Goal: Transaction & Acquisition: Purchase product/service

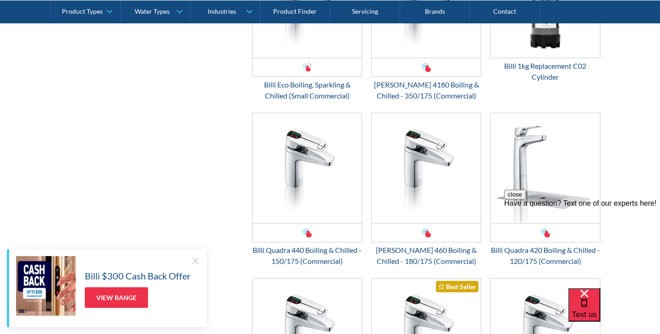
scroll to position [1831, 0]
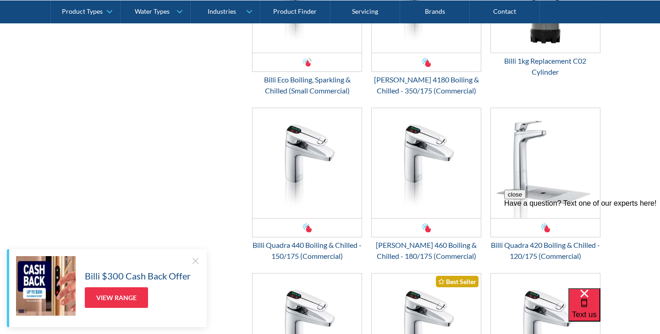
click at [196, 261] on div at bounding box center [195, 260] width 9 height 9
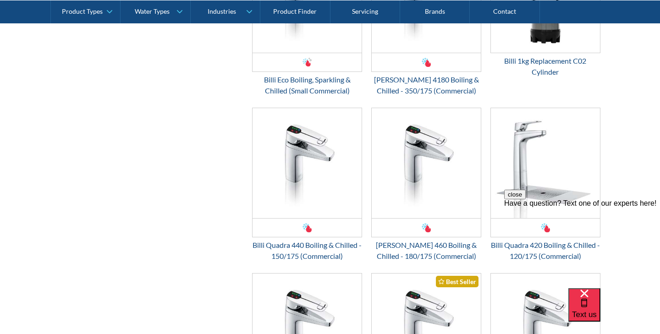
click at [144, 264] on div "Filter by Product Types Filtered Water Taps Sensor/Hands Free Taps Water Cooler…" at bounding box center [330, 133] width 541 height 1399
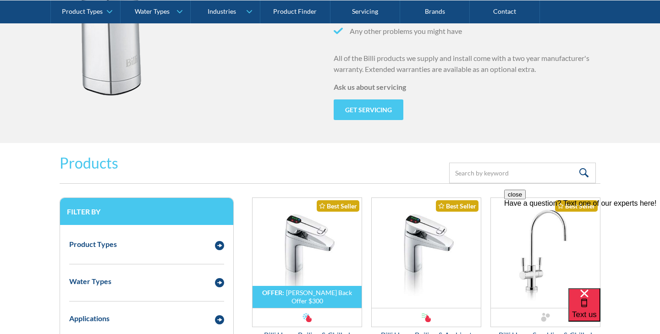
scroll to position [1066, 0]
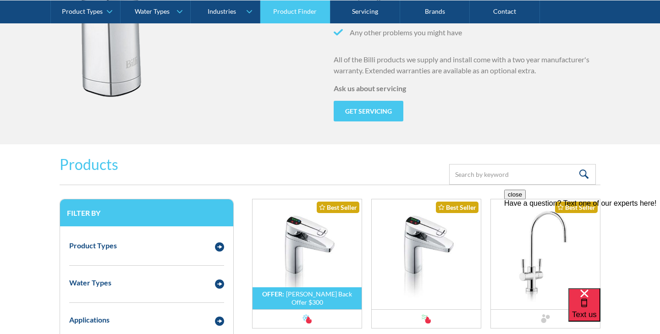
click at [310, 12] on link "Product Finder" at bounding box center [296, 11] width 70 height 23
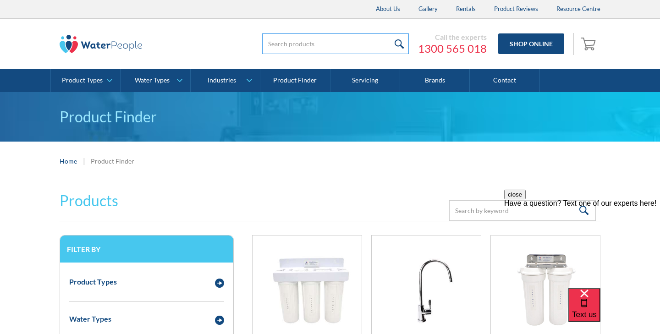
click at [336, 43] on input "search" at bounding box center [335, 43] width 147 height 21
type input "billi filter"
click at [400, 44] on input "submit" at bounding box center [399, 43] width 20 height 21
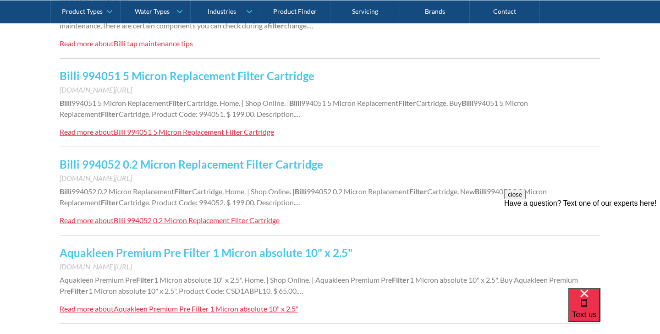
scroll to position [472, 0]
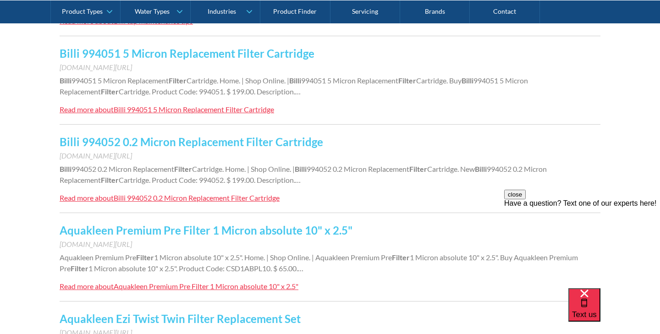
click at [108, 142] on link "Billi 994052 0.2 Micron Replacement Filter Cartridge" at bounding box center [192, 141] width 264 height 13
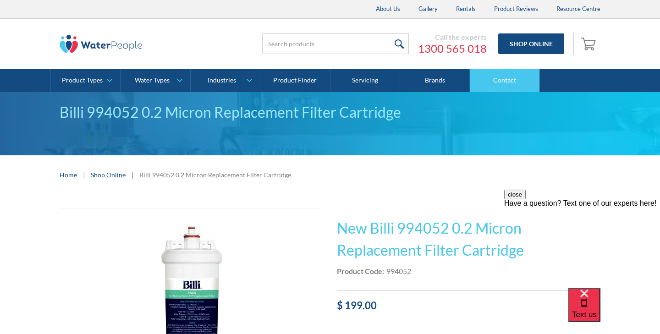
click at [506, 82] on link "Contact" at bounding box center [505, 80] width 70 height 23
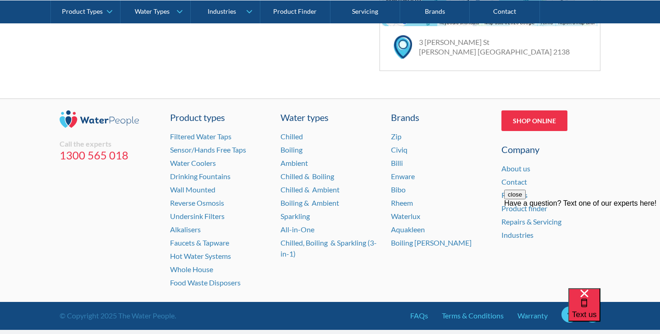
scroll to position [670, 0]
